Goal: Task Accomplishment & Management: Use online tool/utility

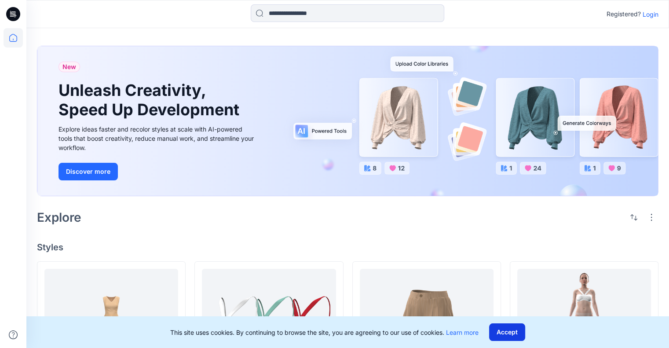
click at [509, 334] on button "Accept" at bounding box center [507, 332] width 36 height 18
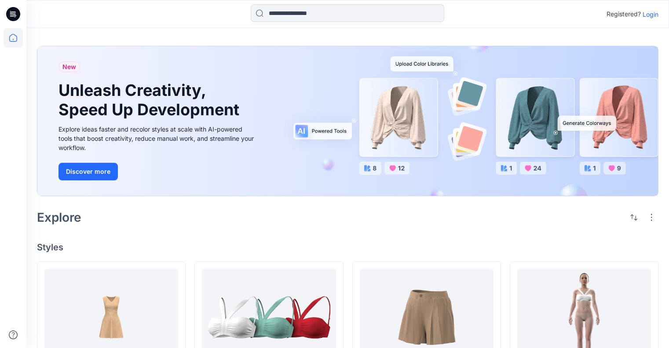
click at [648, 16] on p "Login" at bounding box center [651, 14] width 16 height 9
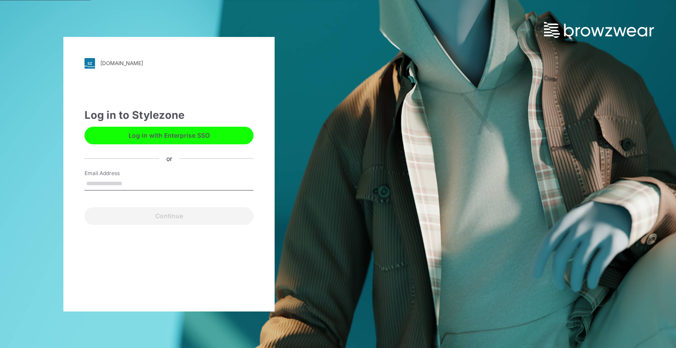
click at [213, 131] on button "Log in with Enterprise SSO" at bounding box center [168, 136] width 169 height 18
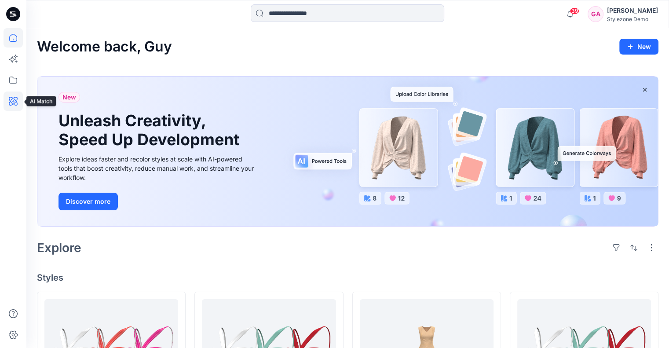
click at [9, 103] on icon at bounding box center [13, 100] width 19 height 19
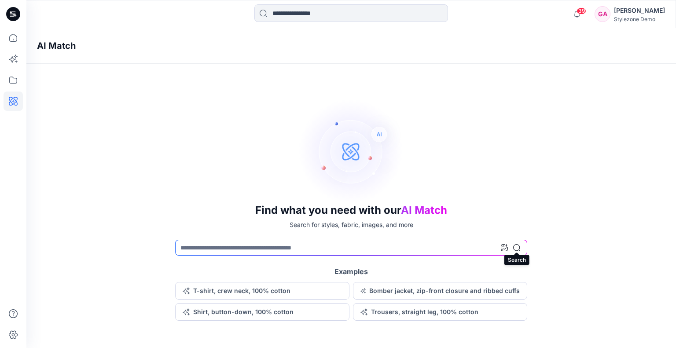
click at [519, 246] on icon at bounding box center [516, 247] width 7 height 7
click at [504, 249] on icon at bounding box center [504, 247] width 7 height 7
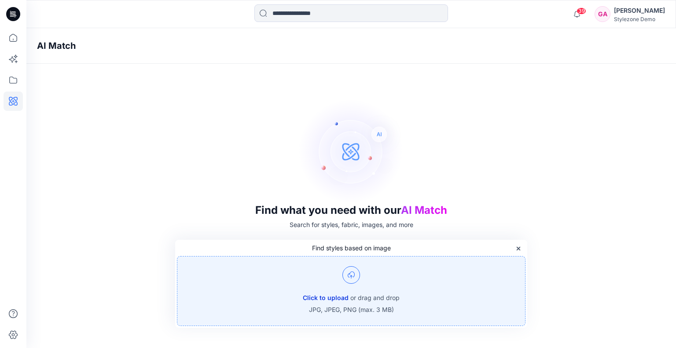
click at [324, 297] on button "Click to upload" at bounding box center [326, 298] width 46 height 11
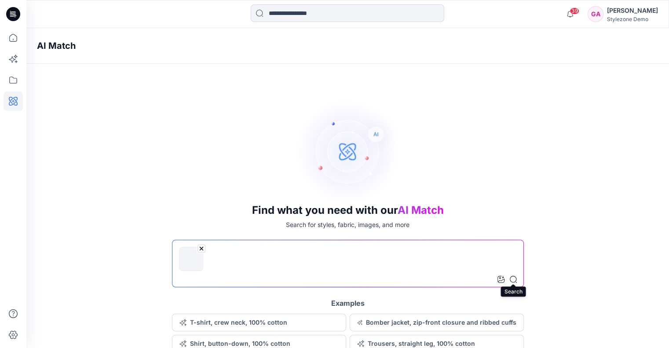
click at [516, 280] on icon at bounding box center [513, 279] width 7 height 7
